Goal: Share content: Share content

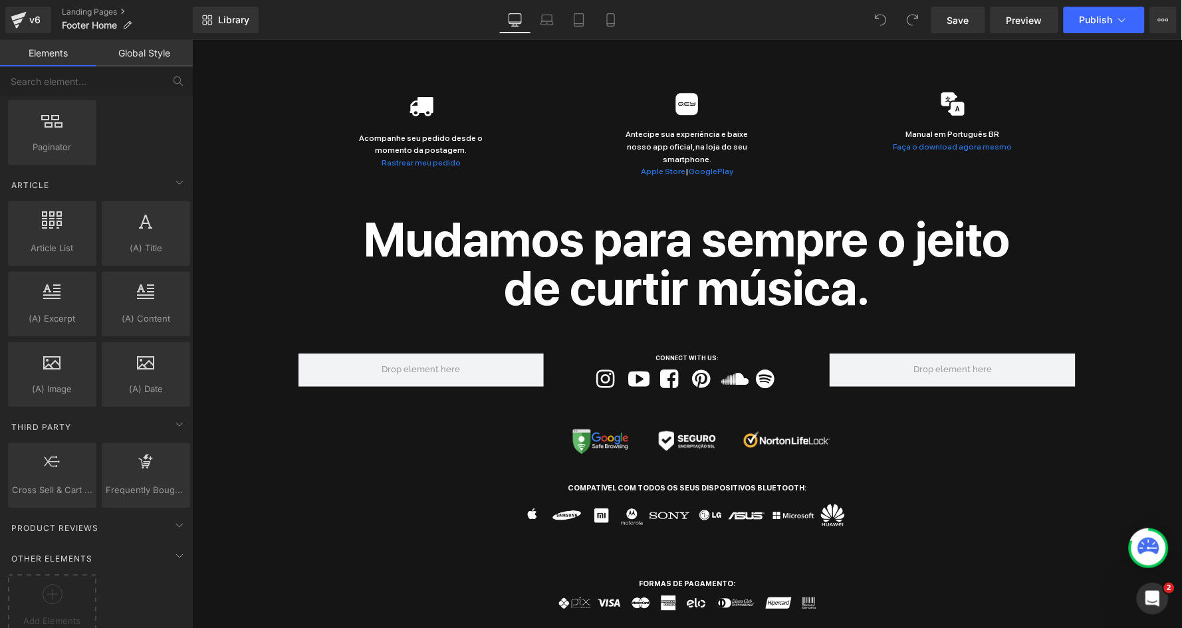
scroll to position [2235, 0]
click at [1168, 23] on button "View Live Page View with current Template Save Template to Library Schedule Pub…" at bounding box center [1163, 20] width 27 height 27
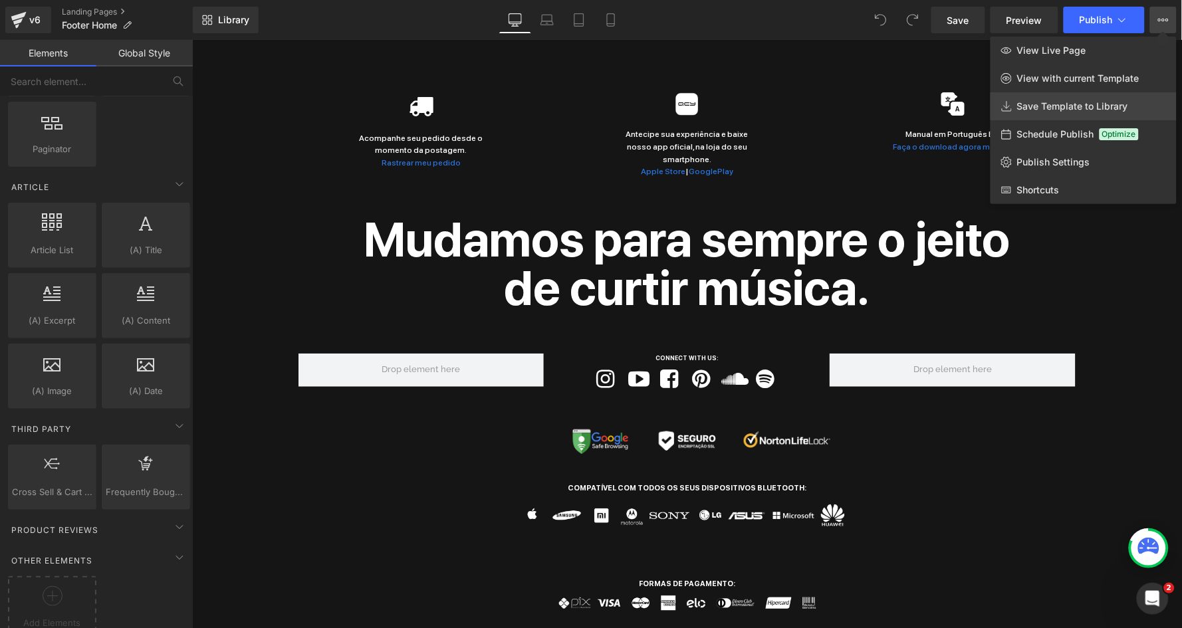
click at [1078, 108] on span "Save Template to Library" at bounding box center [1072, 106] width 111 height 12
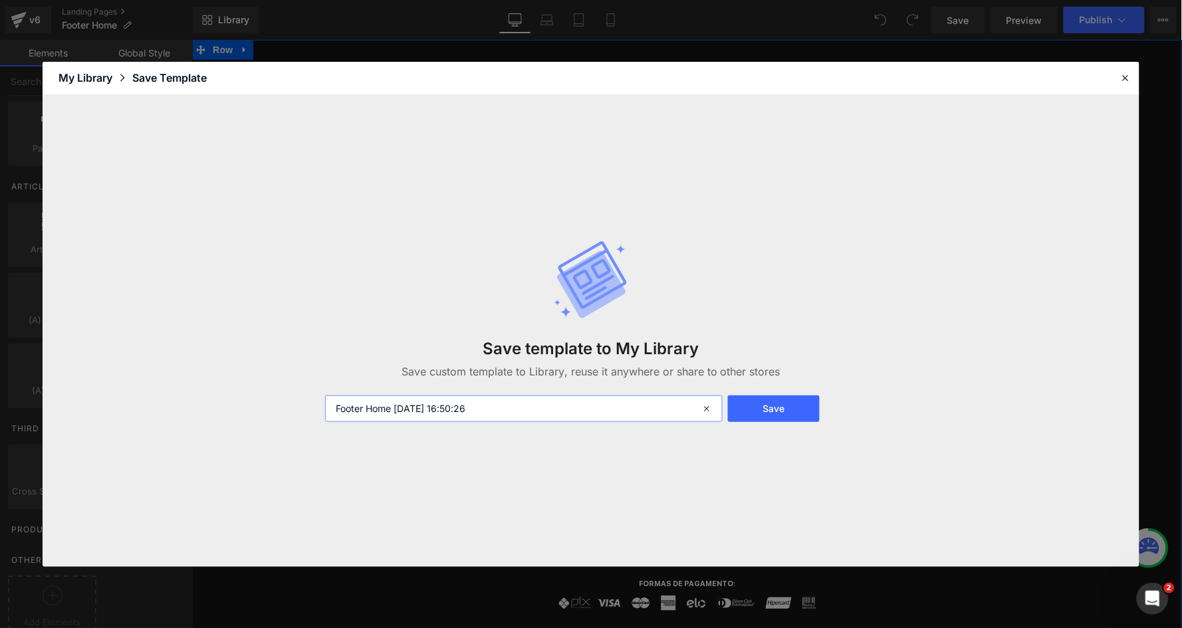
drag, startPoint x: 455, startPoint y: 406, endPoint x: 512, endPoint y: 406, distance: 57.8
click at [512, 406] on input "Footer Home [DATE] 16:50:26" at bounding box center [524, 408] width 398 height 27
type input "Footer Home [DATE]"
click at [760, 409] on button "Save" at bounding box center [773, 408] width 91 height 27
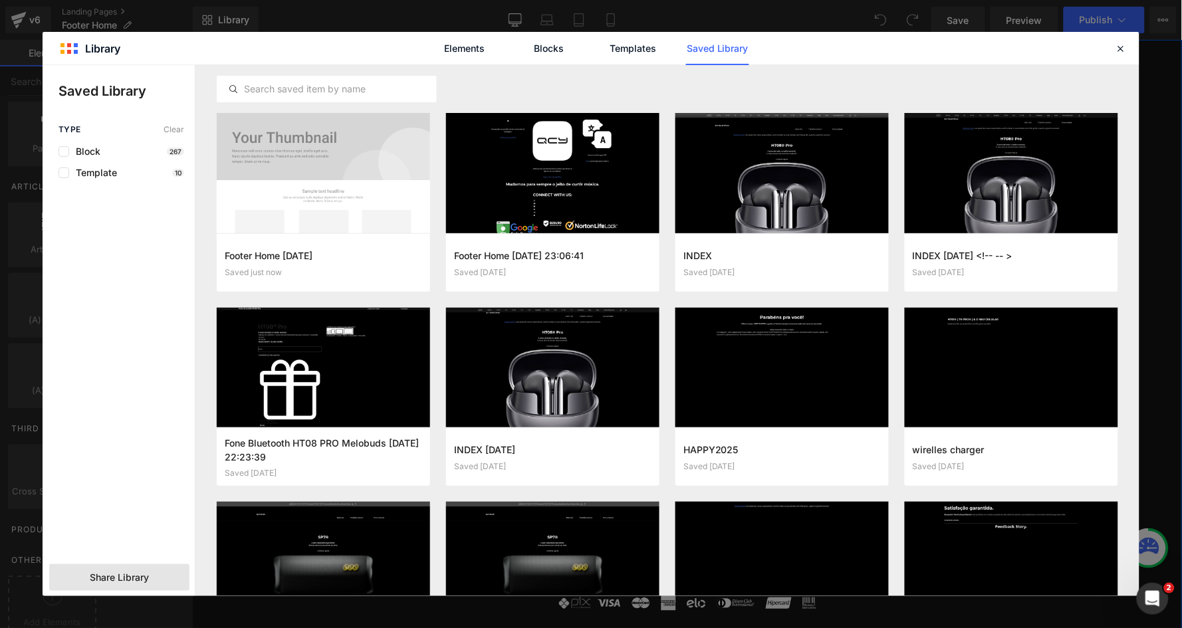
click at [118, 578] on span "Share Library" at bounding box center [119, 577] width 59 height 13
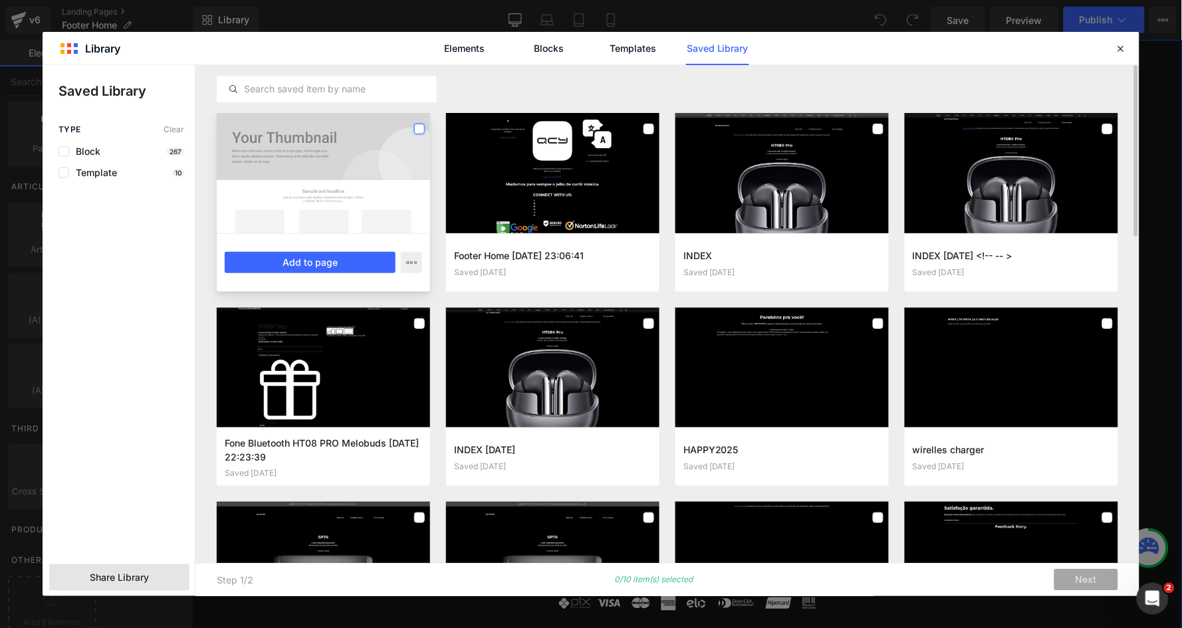
click at [419, 128] on label at bounding box center [419, 129] width 11 height 11
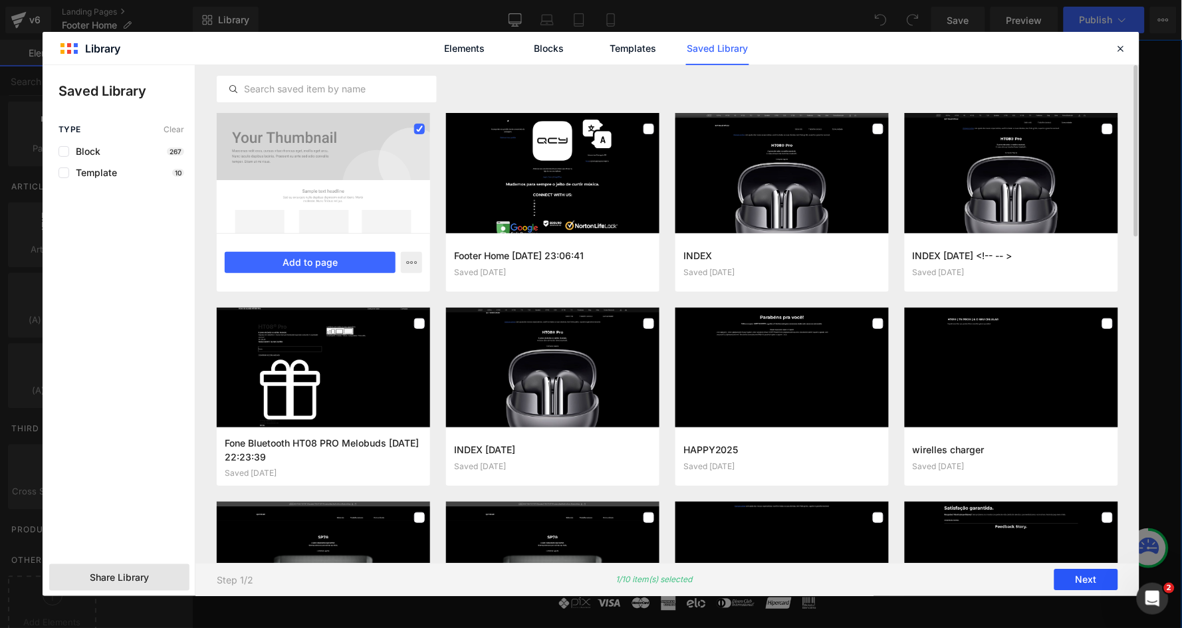
click at [1078, 578] on button "Next" at bounding box center [1086, 579] width 64 height 21
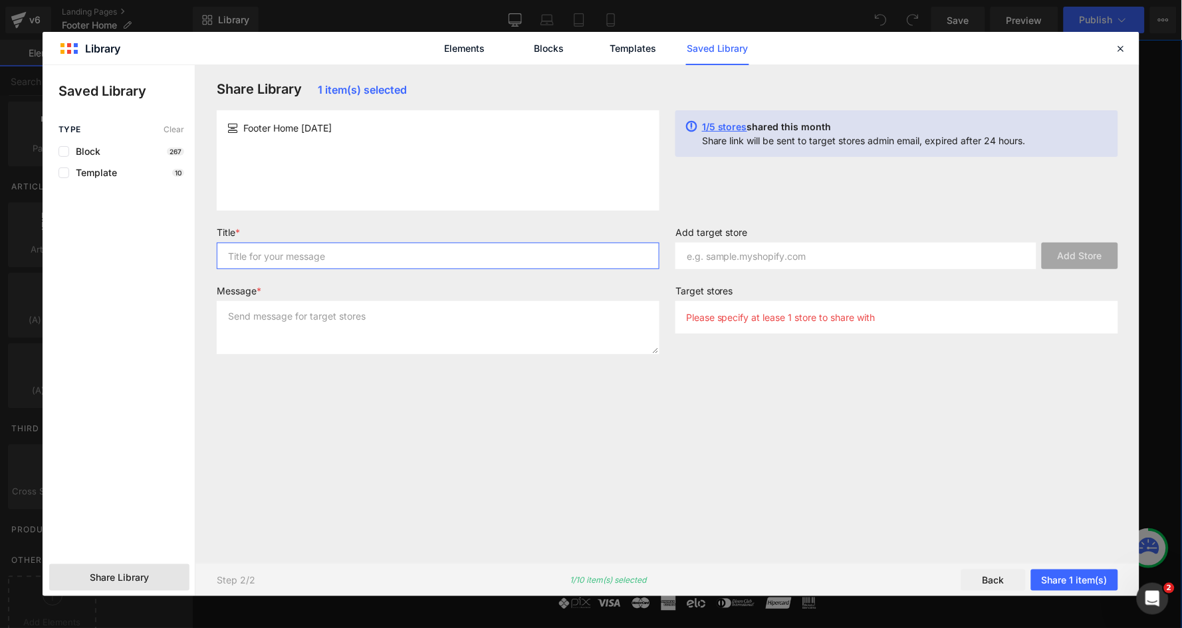
click at [267, 254] on input "text" at bounding box center [438, 256] width 443 height 27
type input "FOOTER HOME"
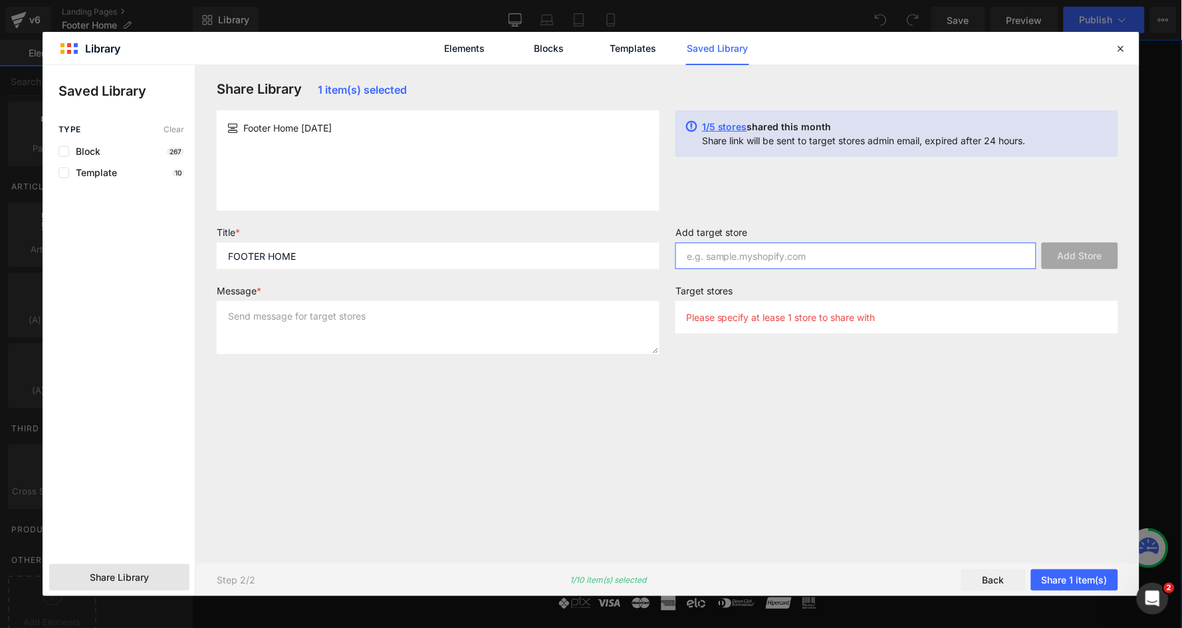
click at [732, 254] on input "text" at bounding box center [855, 256] width 361 height 27
paste input "[DOMAIN_NAME]"
type input "[DOMAIN_NAME]"
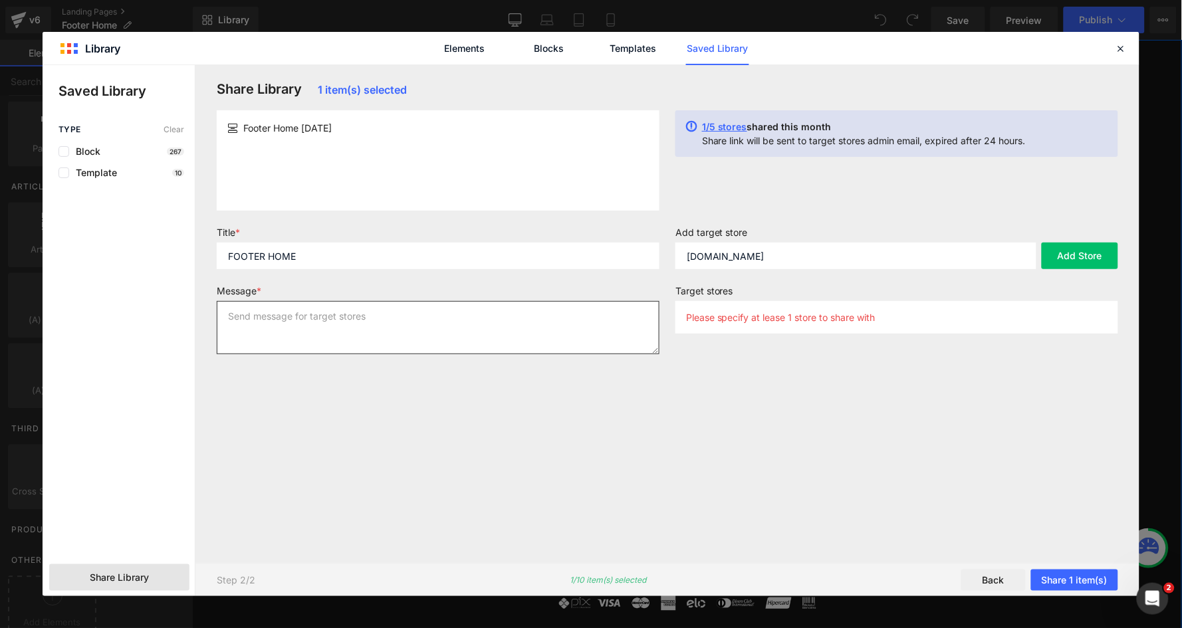
click at [489, 330] on textarea at bounding box center [438, 327] width 443 height 53
type textarea "a"
click at [1089, 256] on button "Add Store" at bounding box center [1079, 256] width 76 height 27
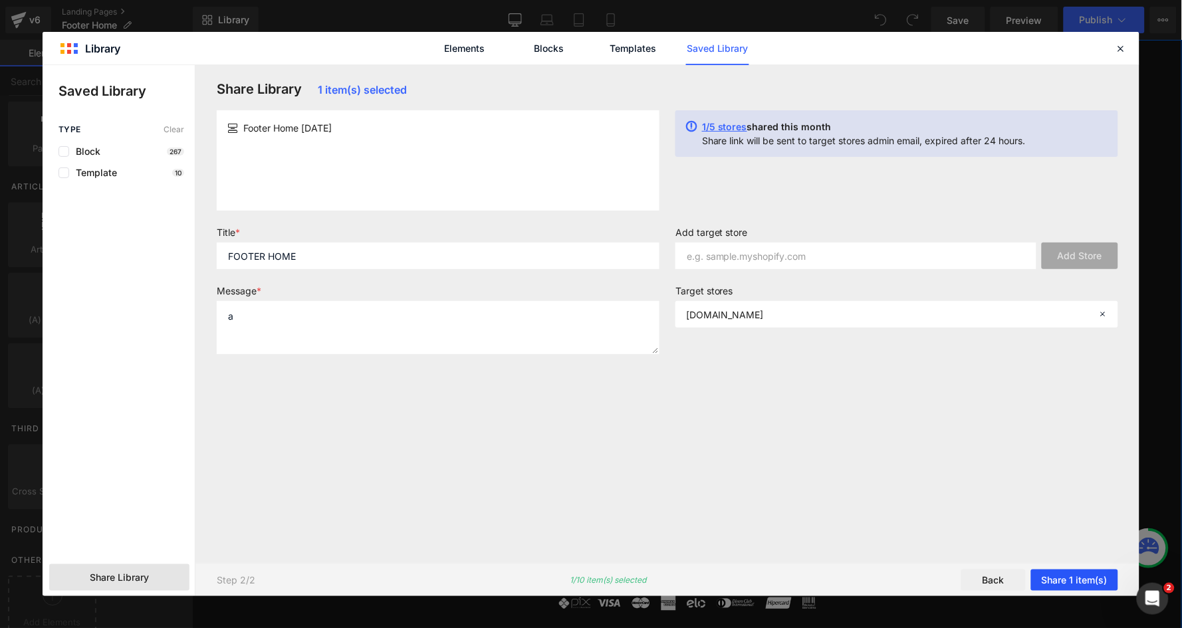
click at [1053, 575] on button "Share 1 item(s)" at bounding box center [1074, 579] width 87 height 21
